Goal: Transaction & Acquisition: Purchase product/service

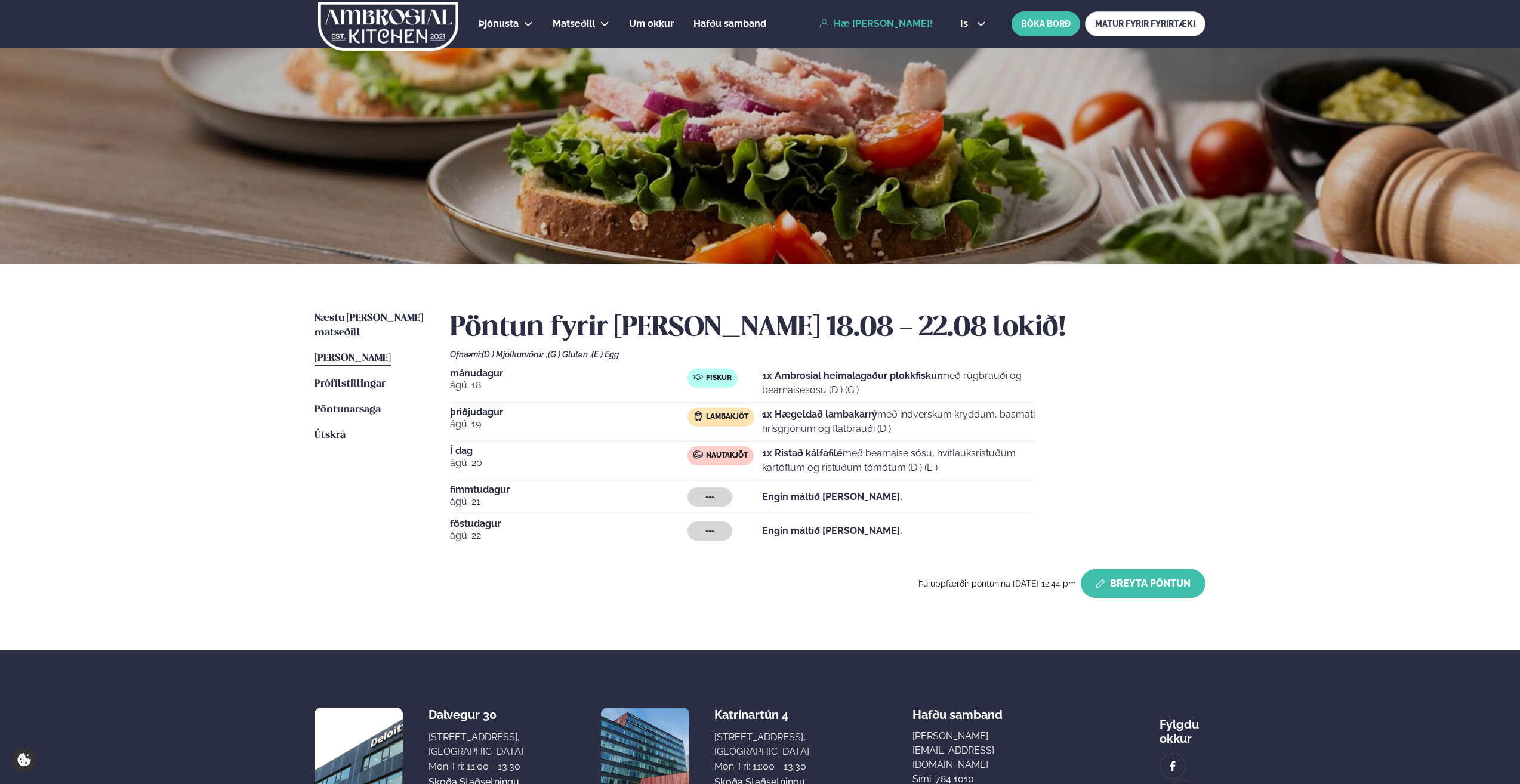
click at [1147, 581] on button "Breyta Pöntun" at bounding box center [1144, 583] width 125 height 29
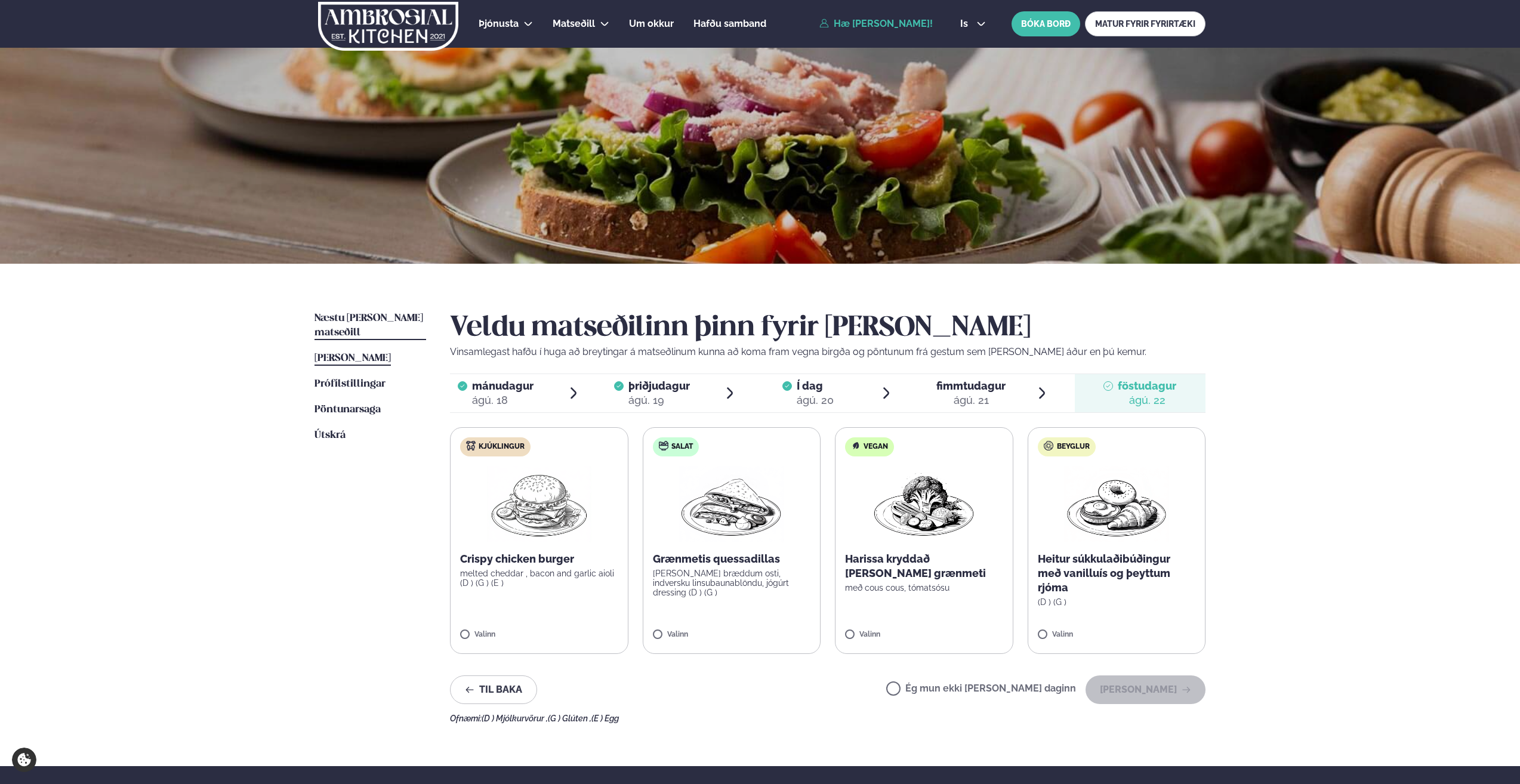
click at [375, 316] on span "Næstu [PERSON_NAME] matseðill" at bounding box center [369, 325] width 109 height 24
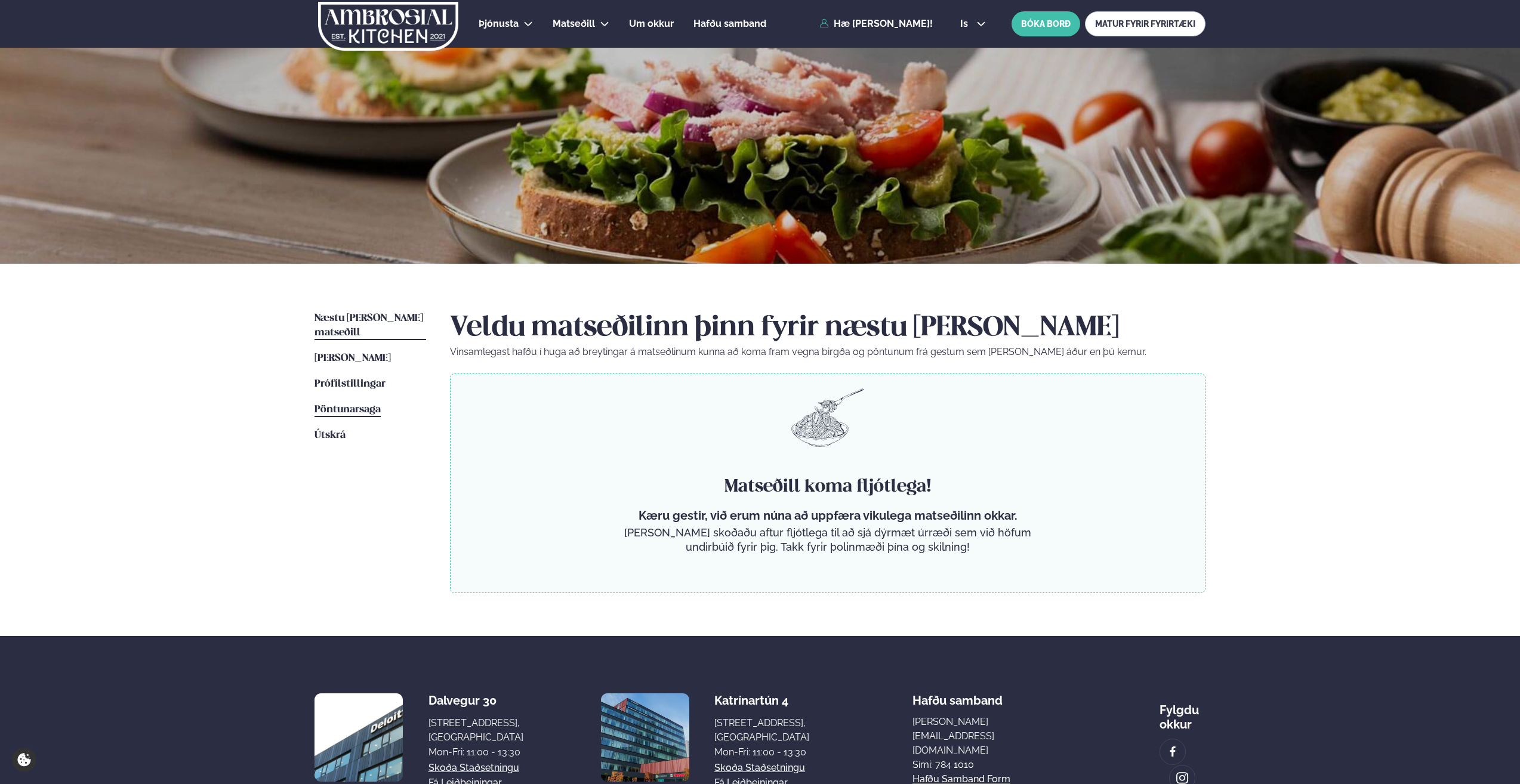
click at [347, 404] on span "Pöntunarsaga" at bounding box center [347, 409] width 66 height 10
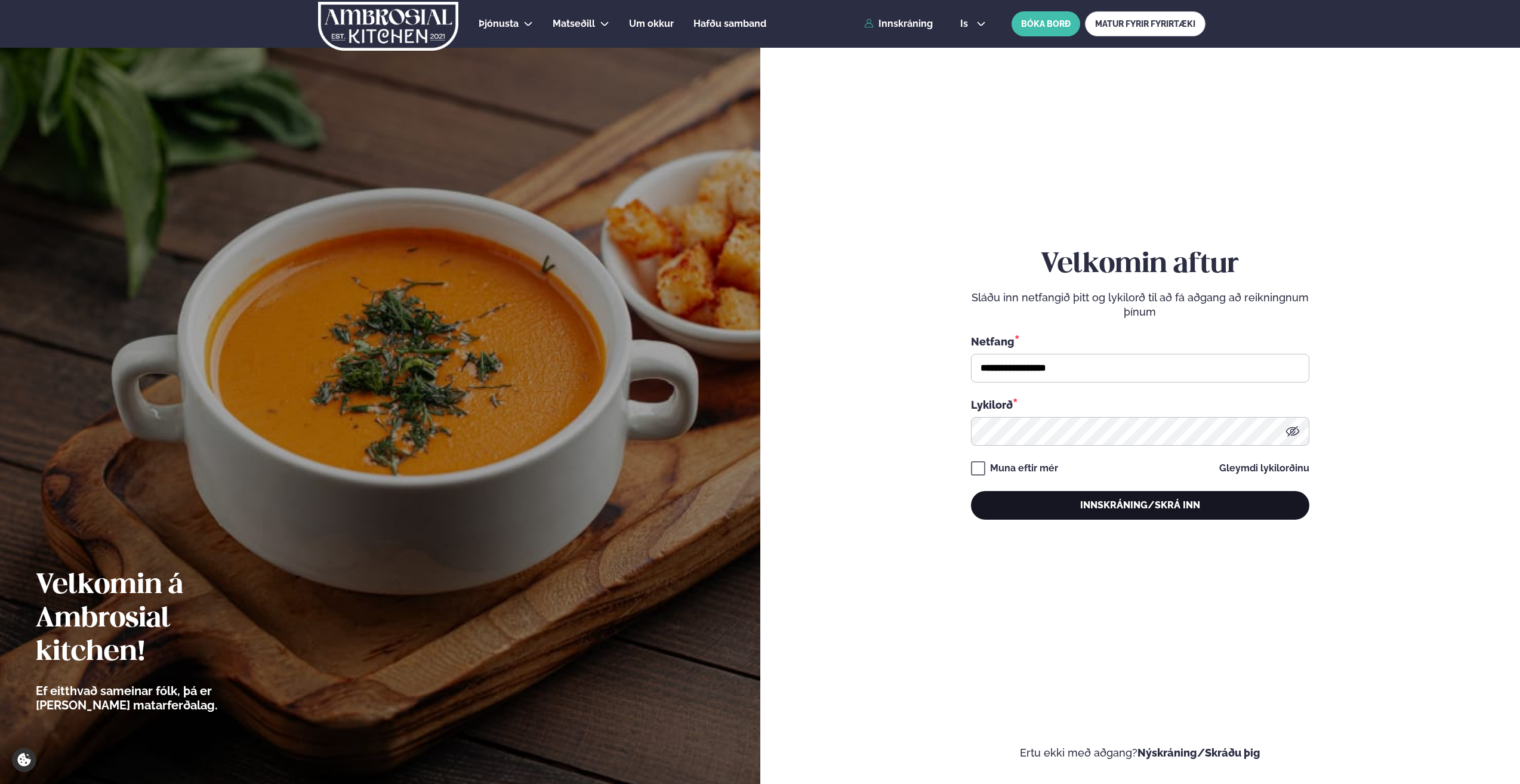
click at [1033, 499] on button "Innskráning/Skrá inn" at bounding box center [1140, 505] width 338 height 29
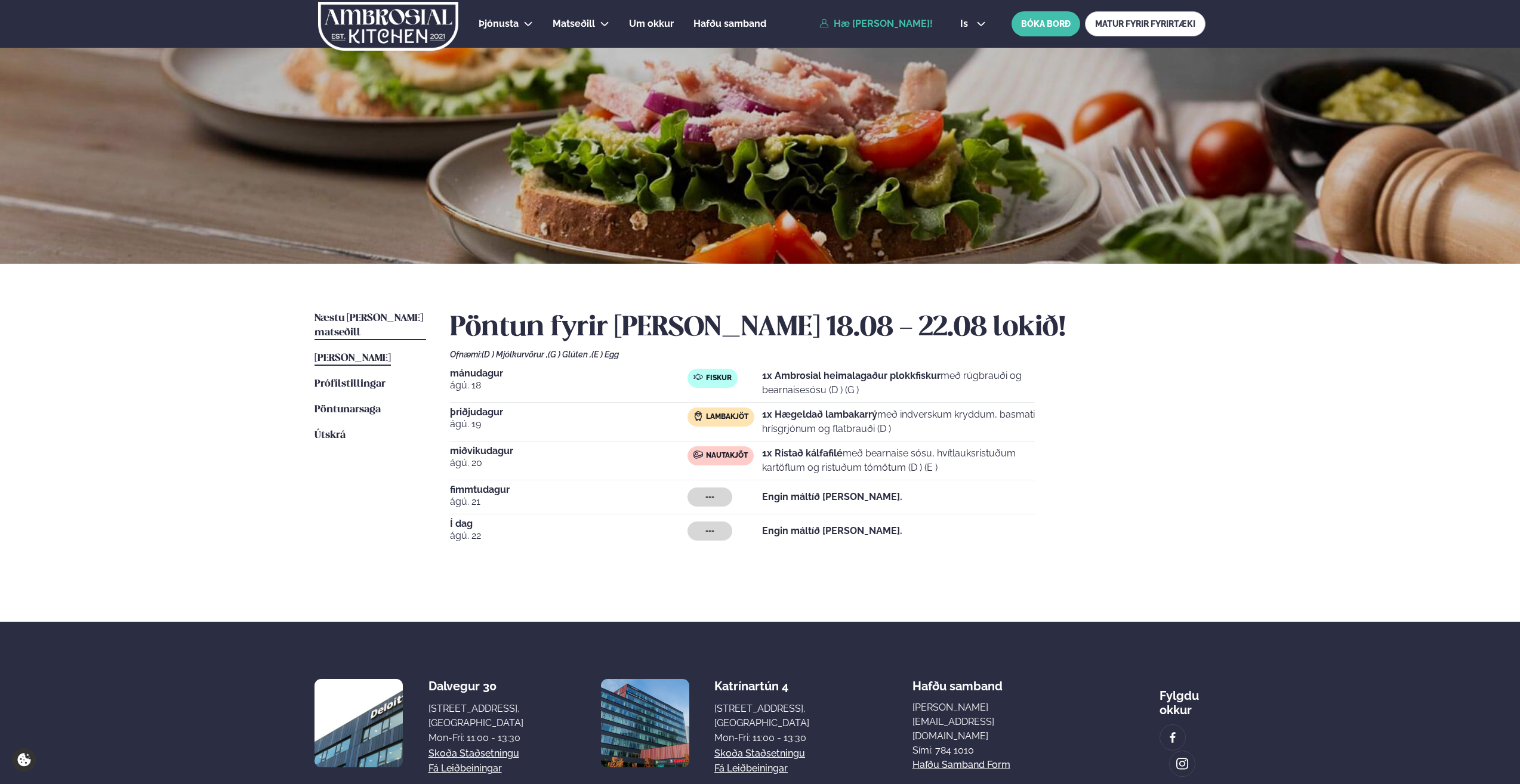
click at [382, 316] on span "Næstu [PERSON_NAME] matseðill" at bounding box center [369, 325] width 109 height 24
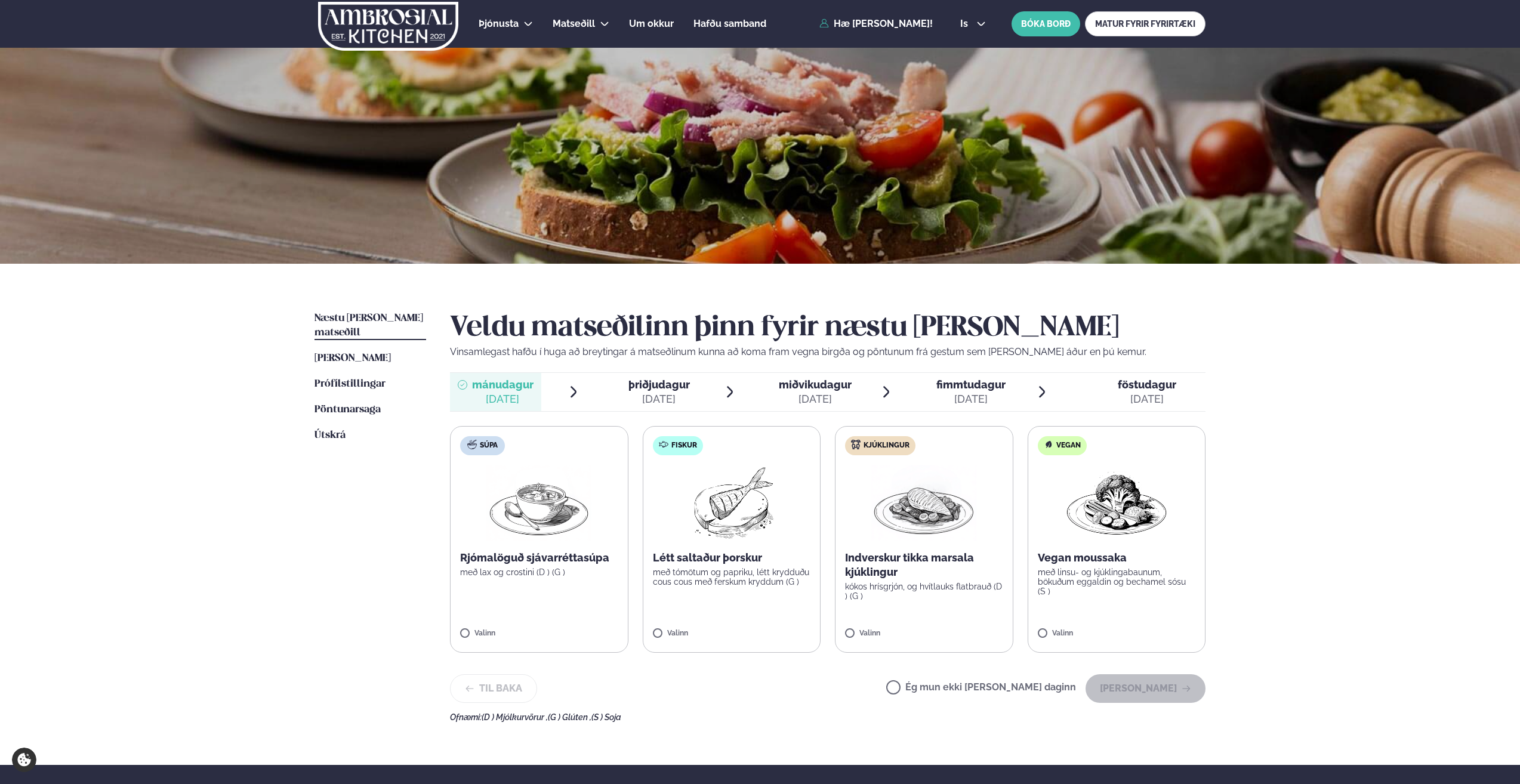
click at [509, 502] on img at bounding box center [539, 503] width 105 height 76
click at [719, 478] on img at bounding box center [731, 503] width 106 height 76
click at [1137, 688] on button "[PERSON_NAME]" at bounding box center [1145, 688] width 120 height 29
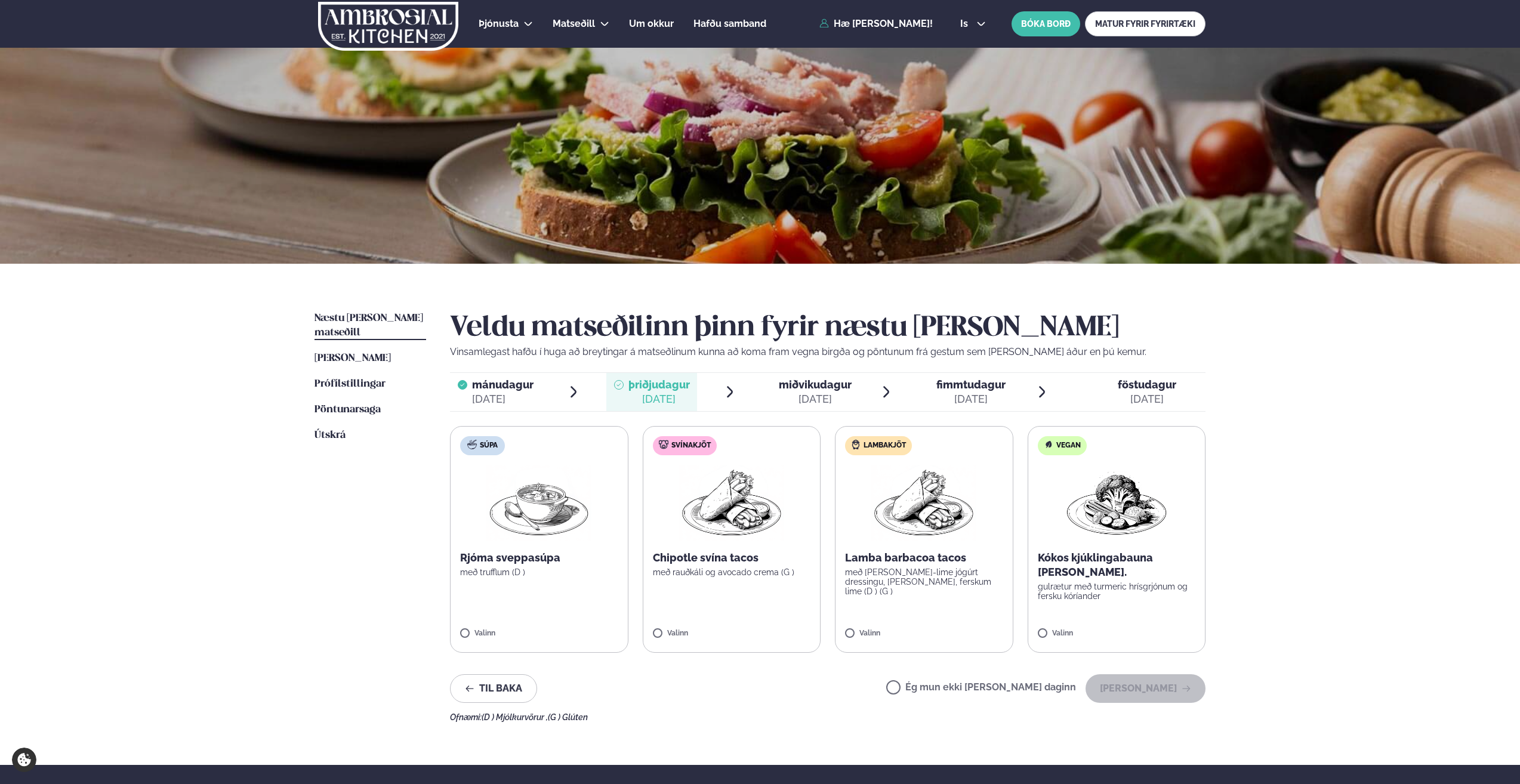
click at [1148, 400] on div "[DATE]" at bounding box center [1147, 399] width 59 height 14
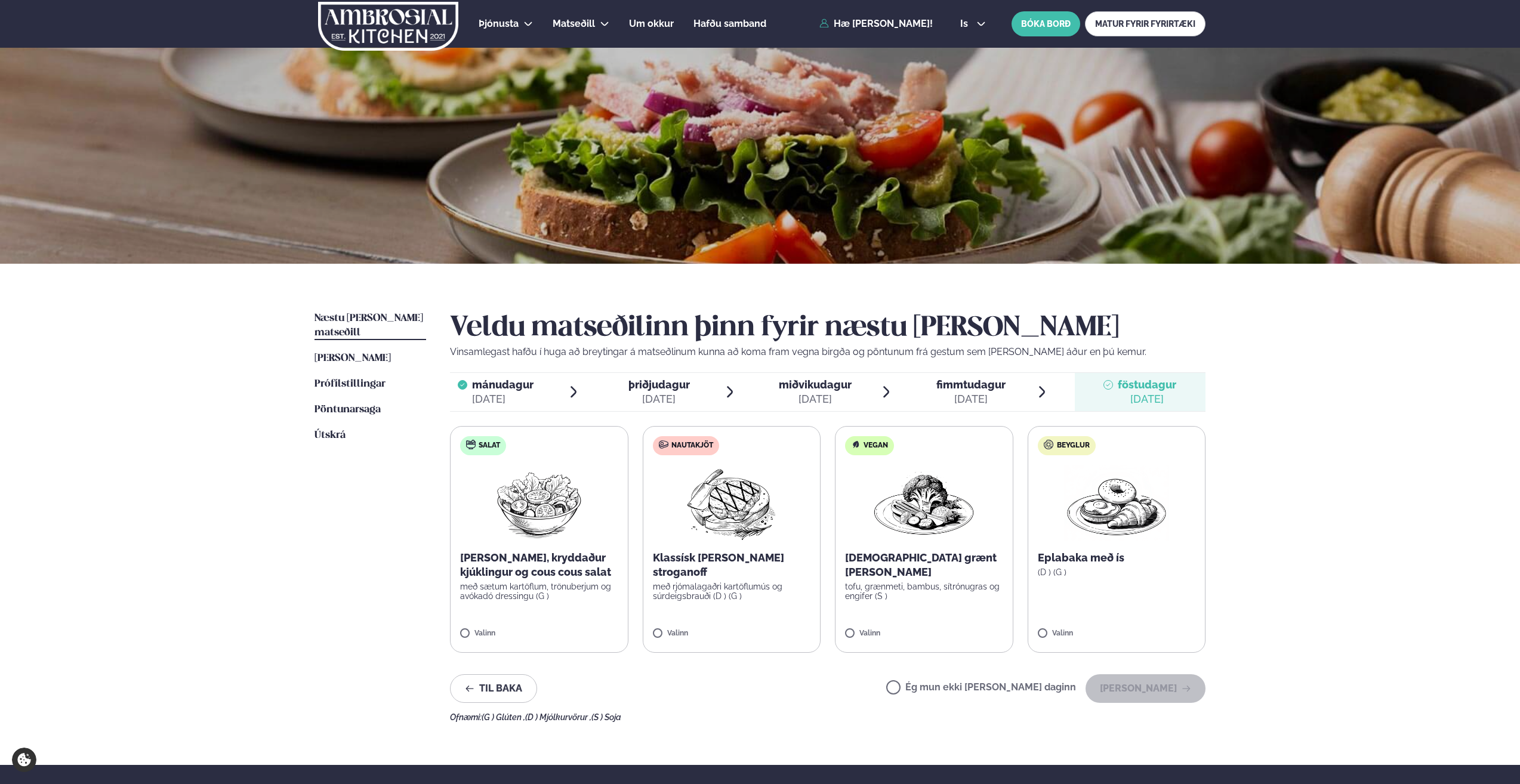
click at [736, 507] on img at bounding box center [731, 503] width 106 height 76
click at [1123, 685] on button "[PERSON_NAME]" at bounding box center [1145, 688] width 120 height 29
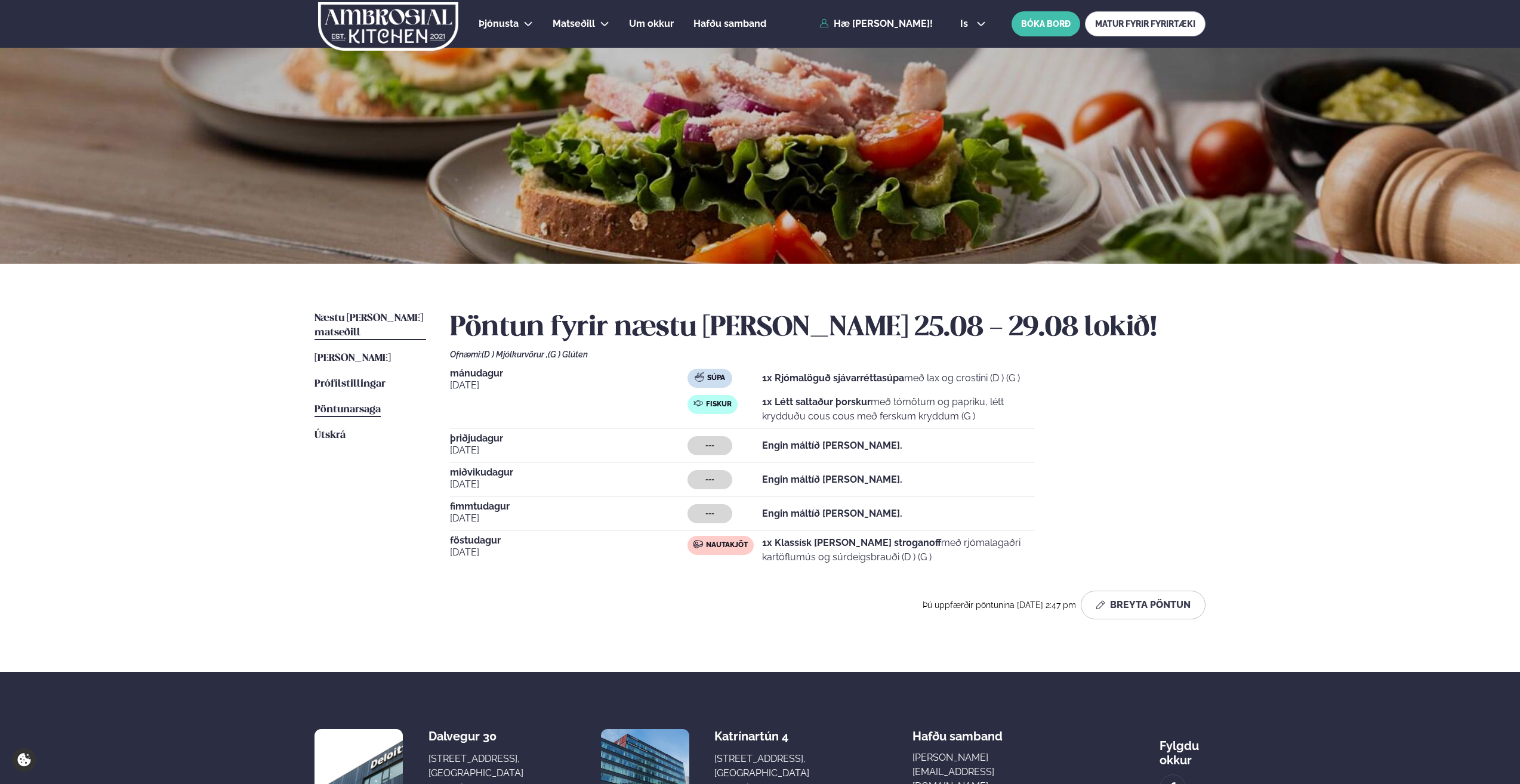
click at [351, 404] on span "Pöntunarsaga" at bounding box center [347, 409] width 66 height 10
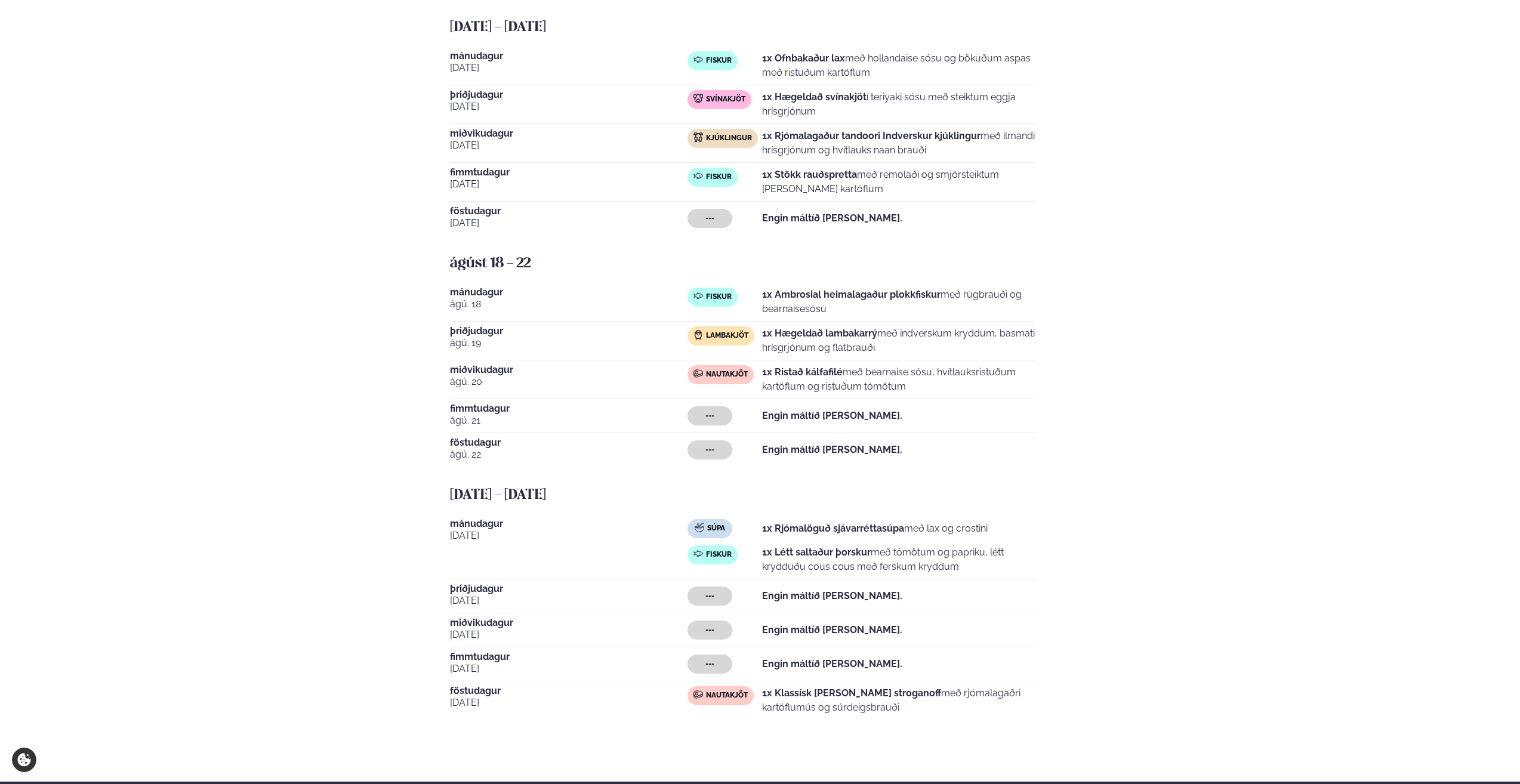
scroll to position [817, 0]
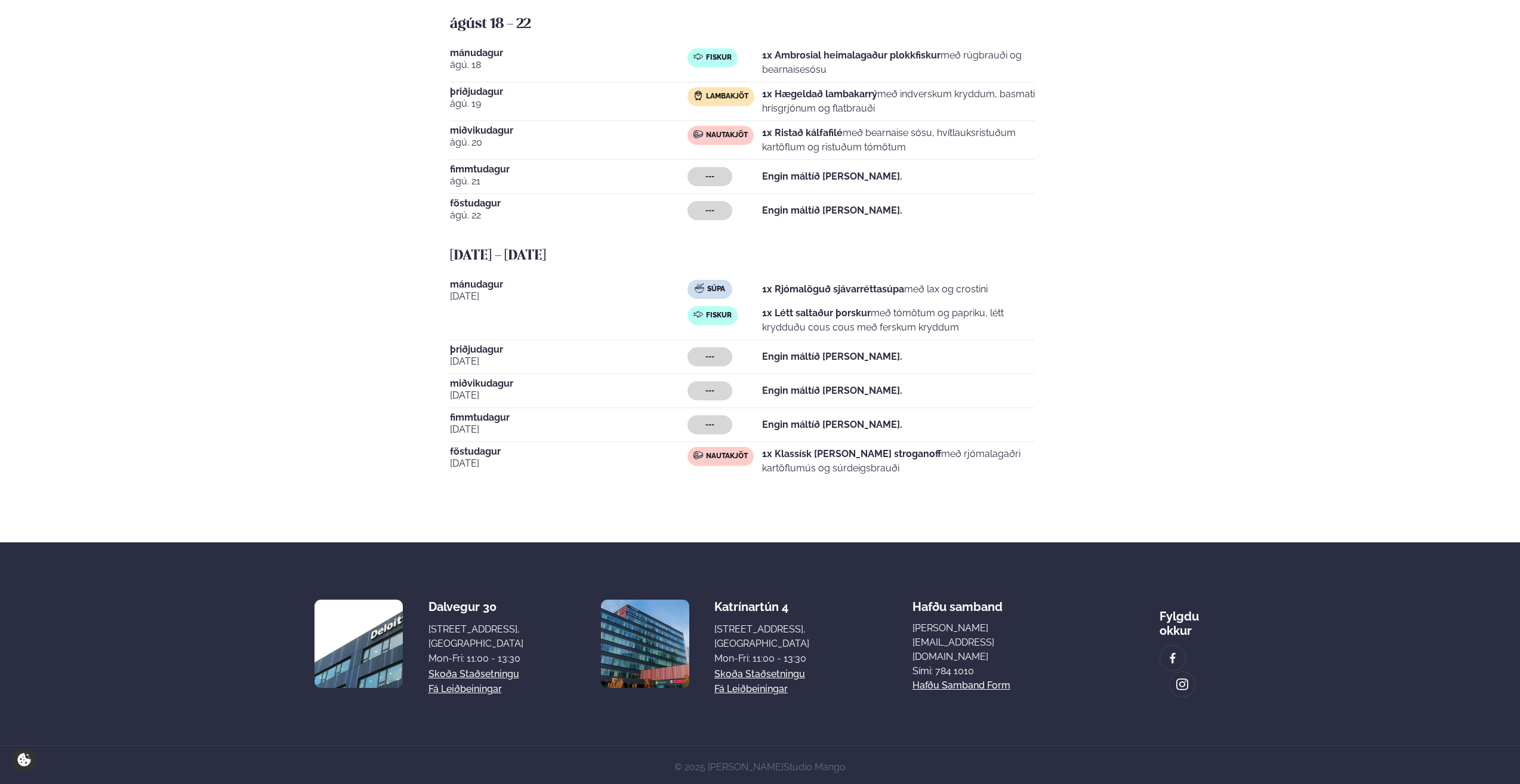
click at [615, 311] on div "[DATE]" at bounding box center [568, 307] width 238 height 55
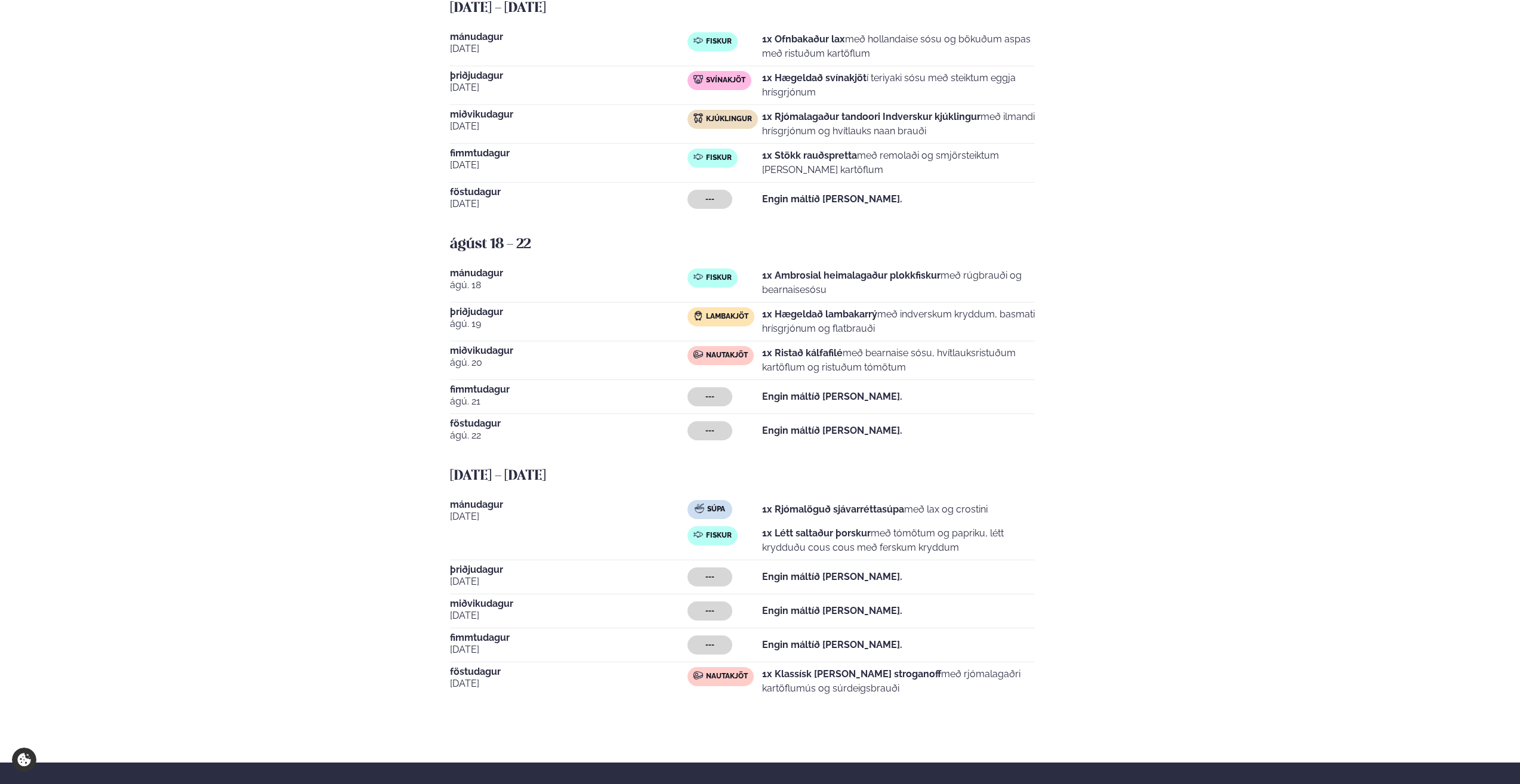
scroll to position [776, 0]
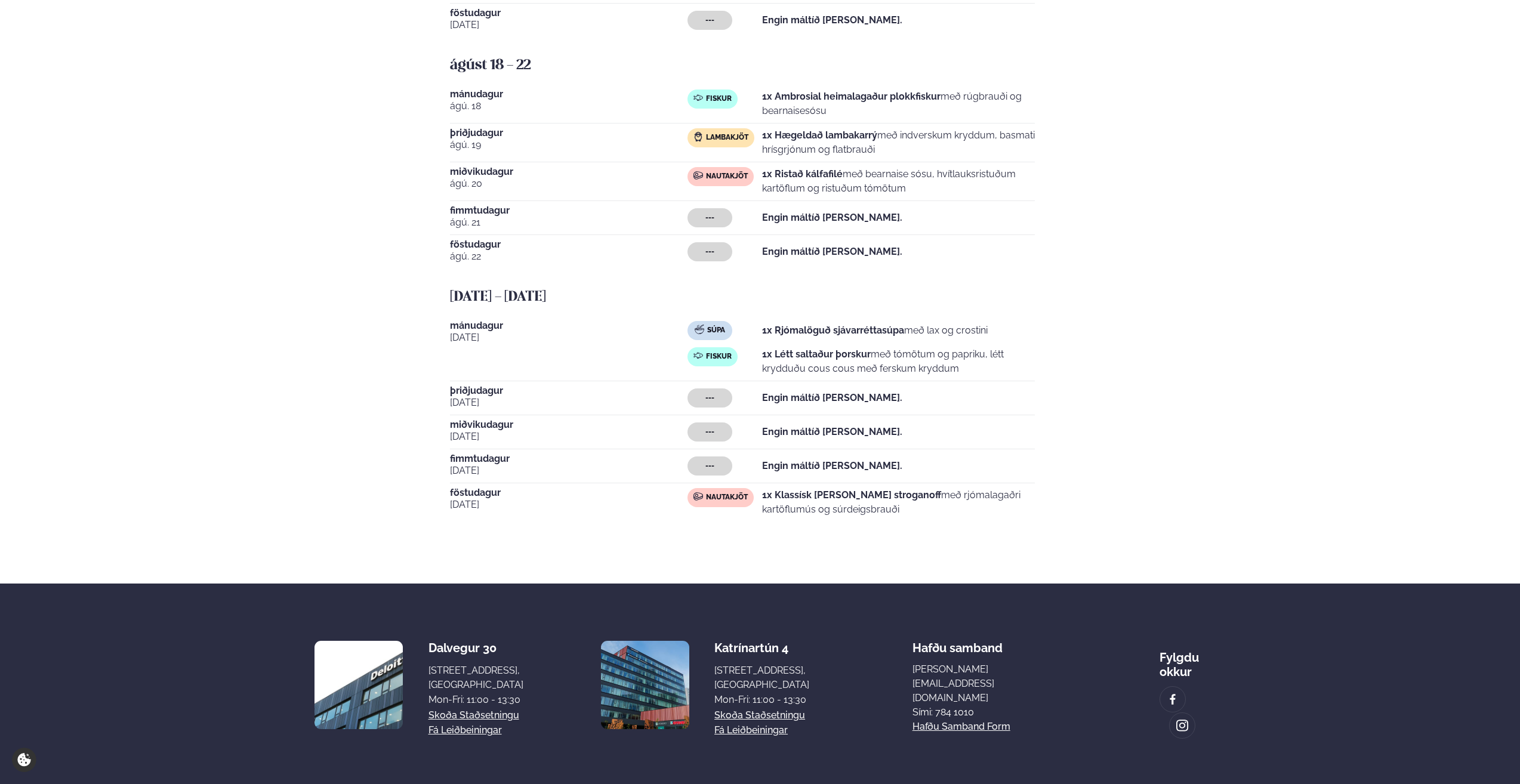
click at [722, 335] on span "Súpa" at bounding box center [717, 330] width 18 height 10
click at [714, 332] on span "Súpa" at bounding box center [717, 330] width 18 height 10
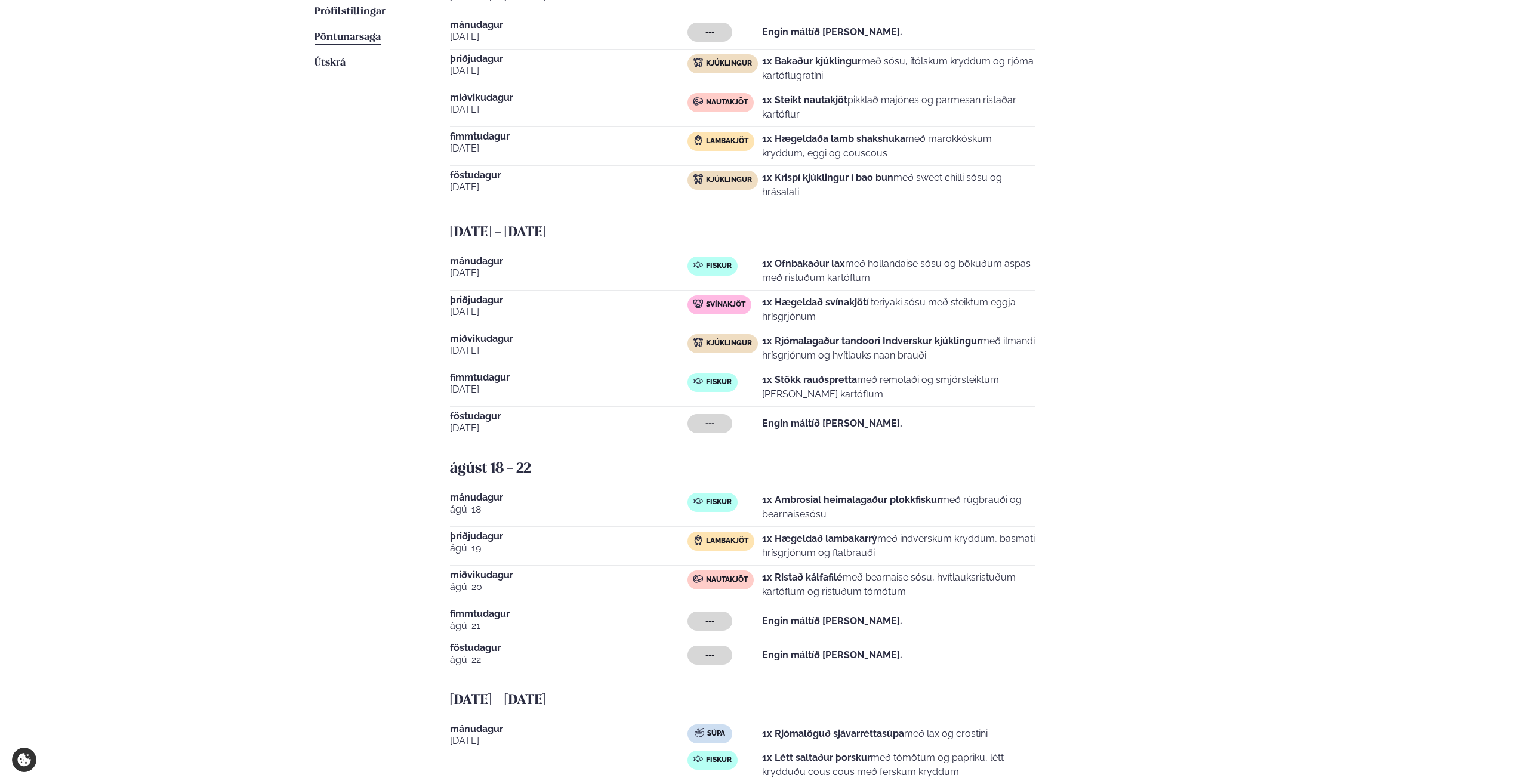
scroll to position [239, 0]
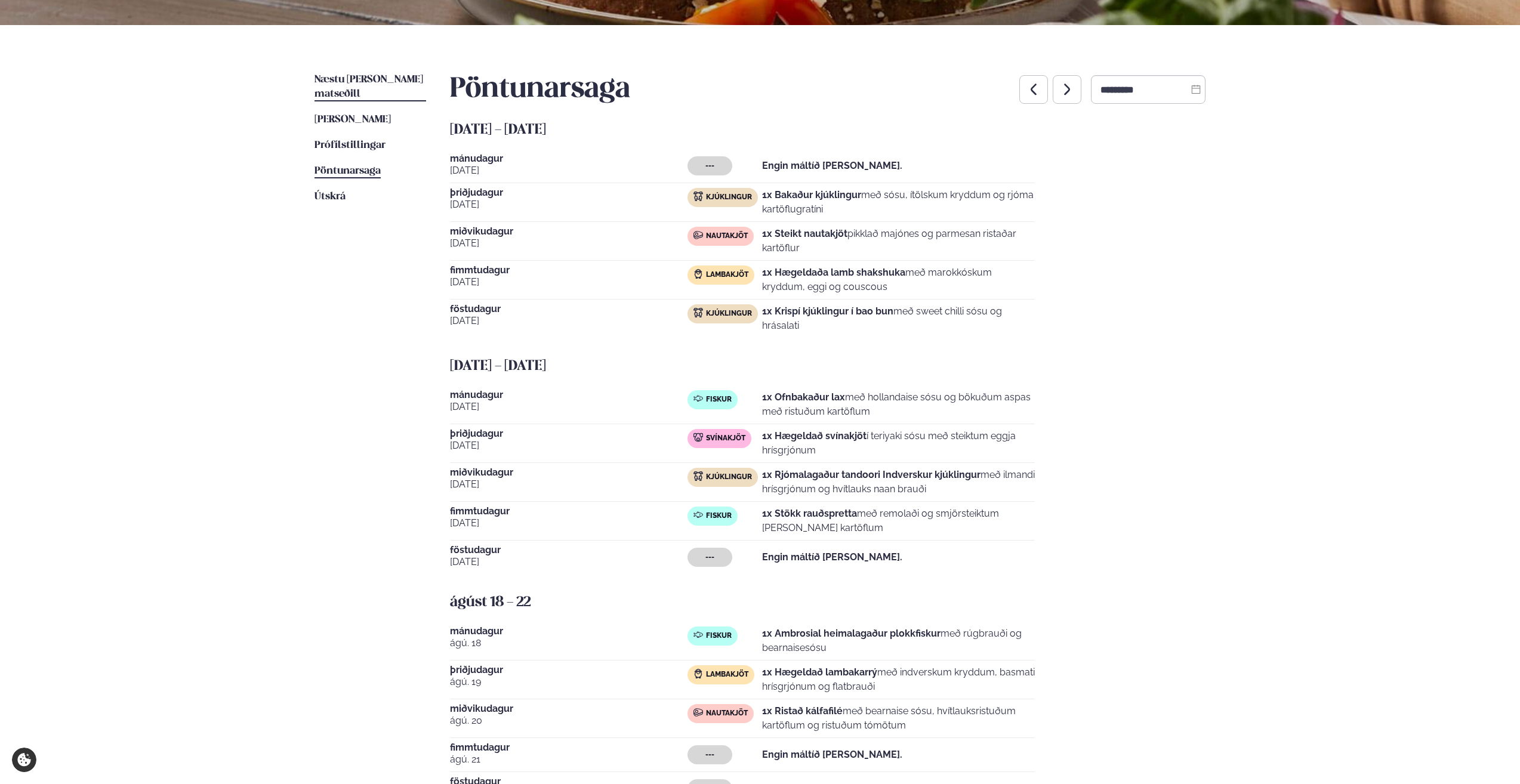
click at [358, 78] on span "Næstu [PERSON_NAME] matseðill" at bounding box center [369, 86] width 109 height 24
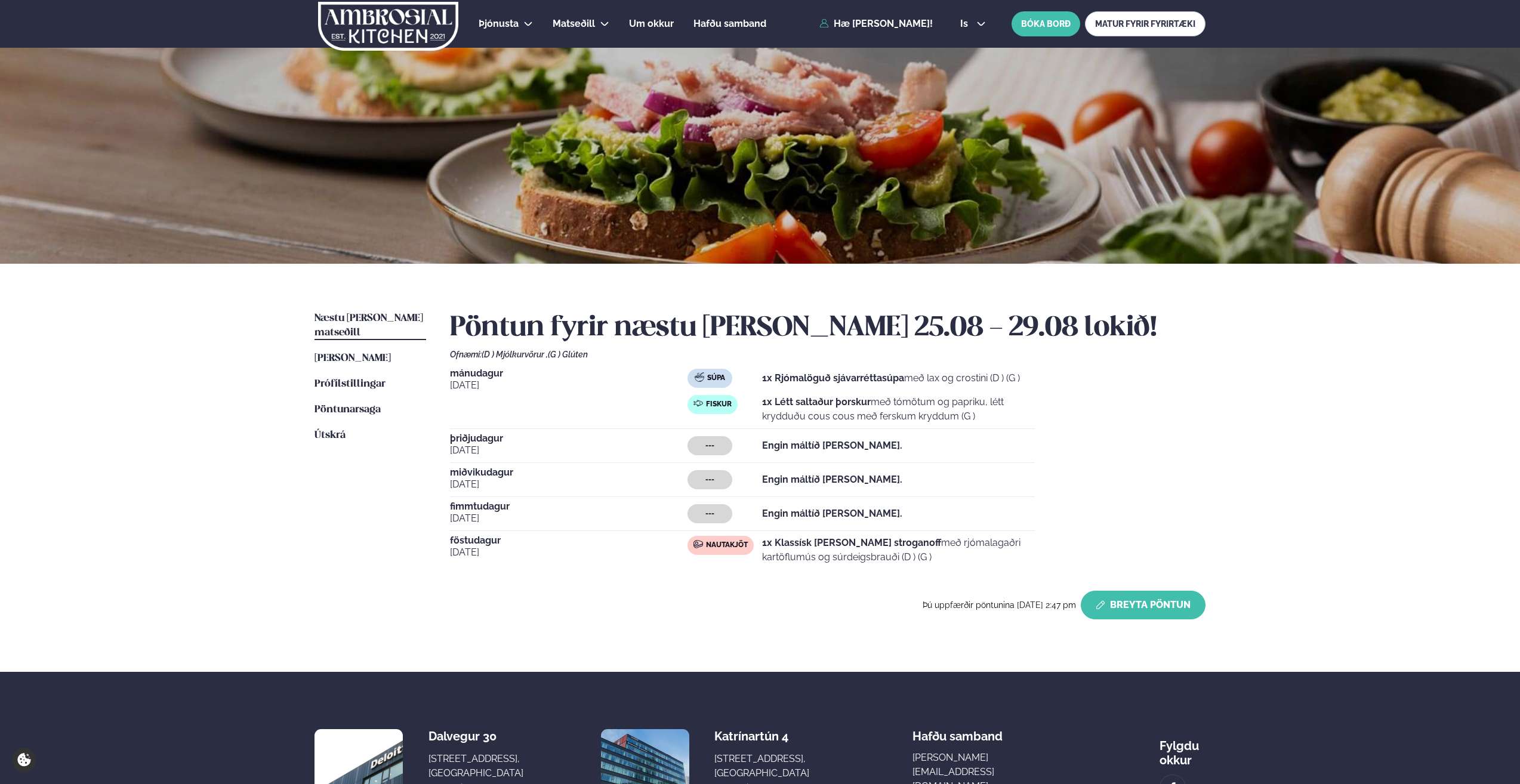
click at [1148, 609] on button "Breyta Pöntun" at bounding box center [1144, 605] width 125 height 29
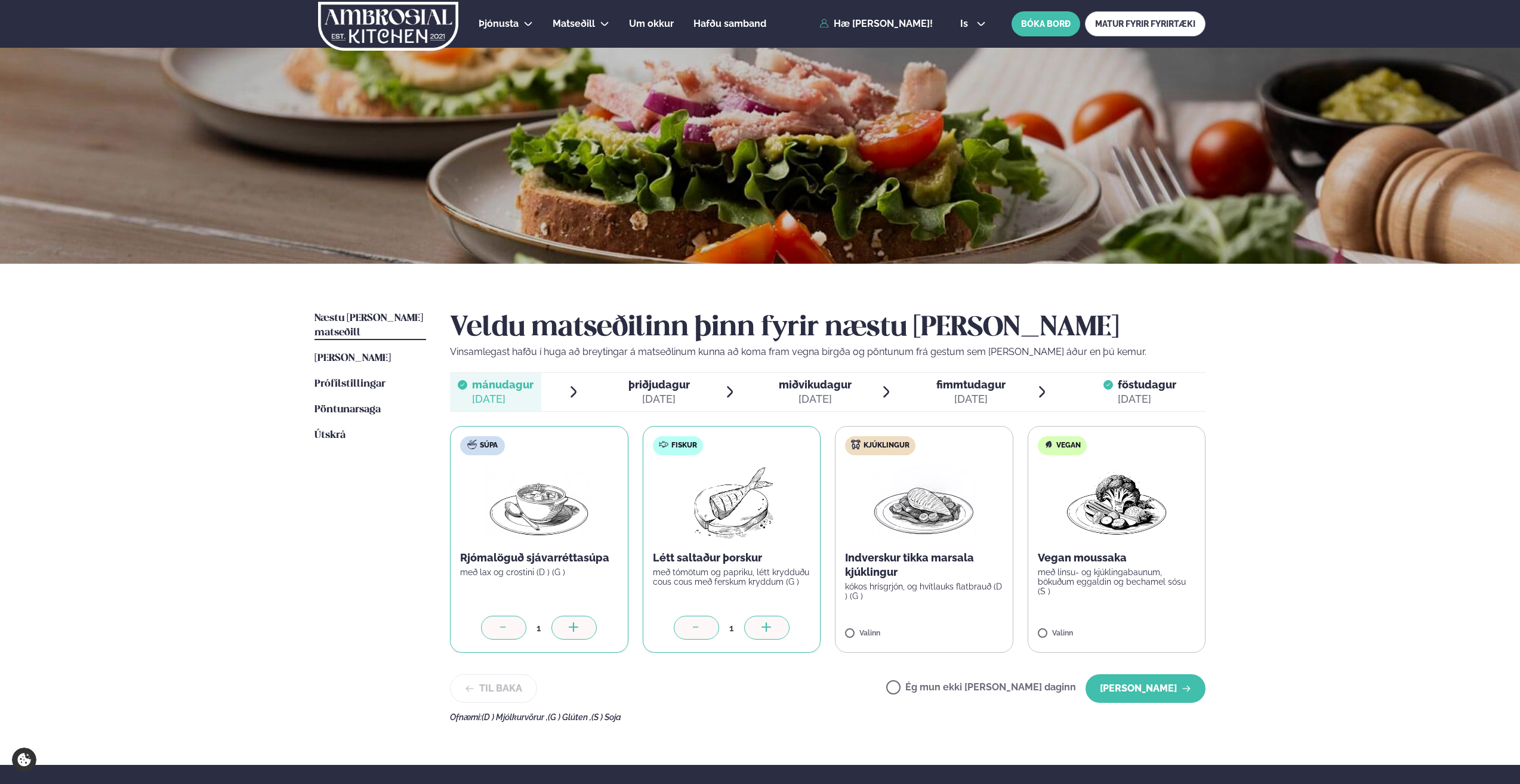
click at [506, 628] on icon at bounding box center [503, 628] width 12 height 12
click at [1157, 689] on button "[PERSON_NAME]" at bounding box center [1145, 688] width 120 height 29
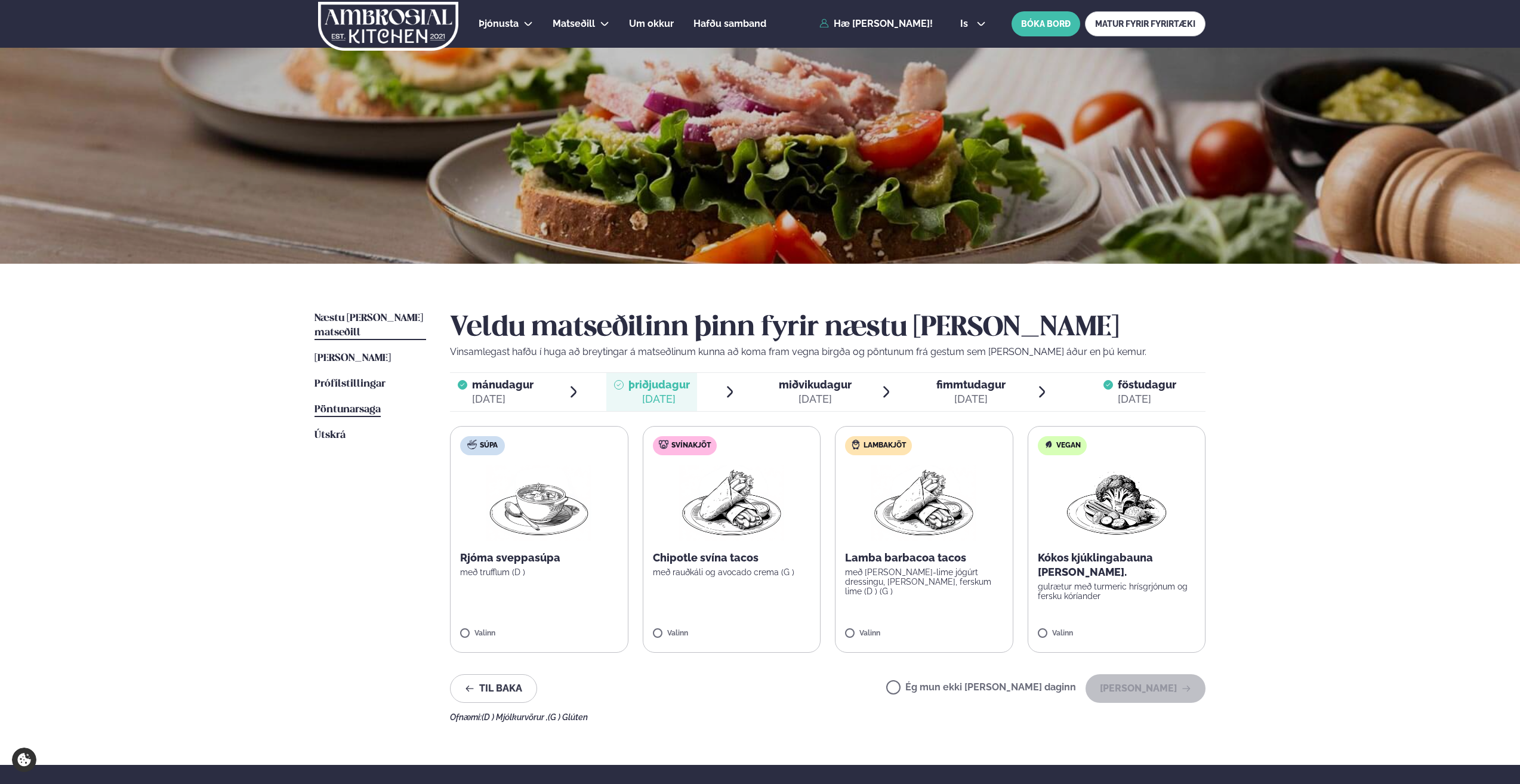
click at [364, 404] on span "Pöntunarsaga" at bounding box center [347, 409] width 66 height 10
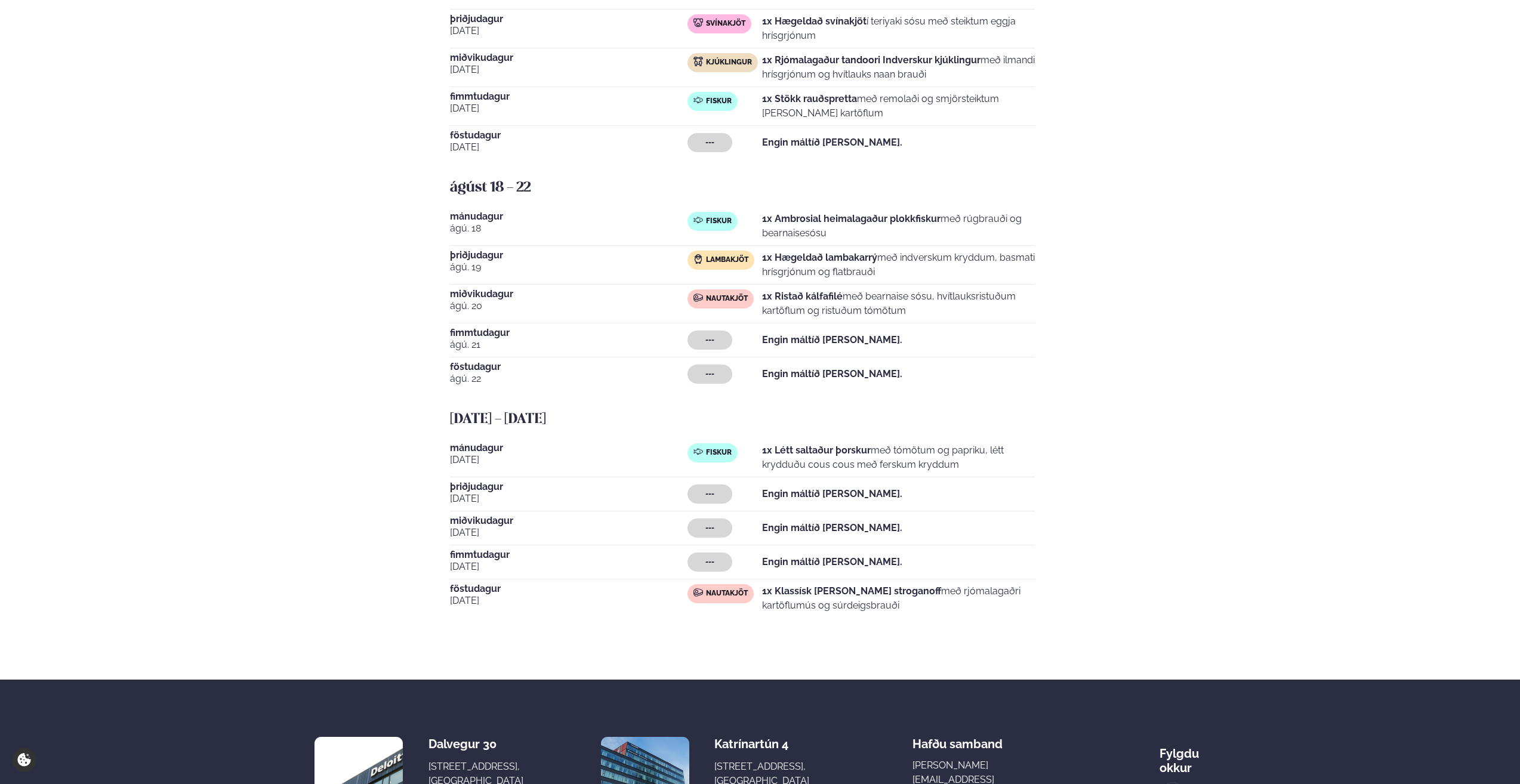
scroll to position [790, 0]
